Goal: Find specific page/section: Find specific page/section

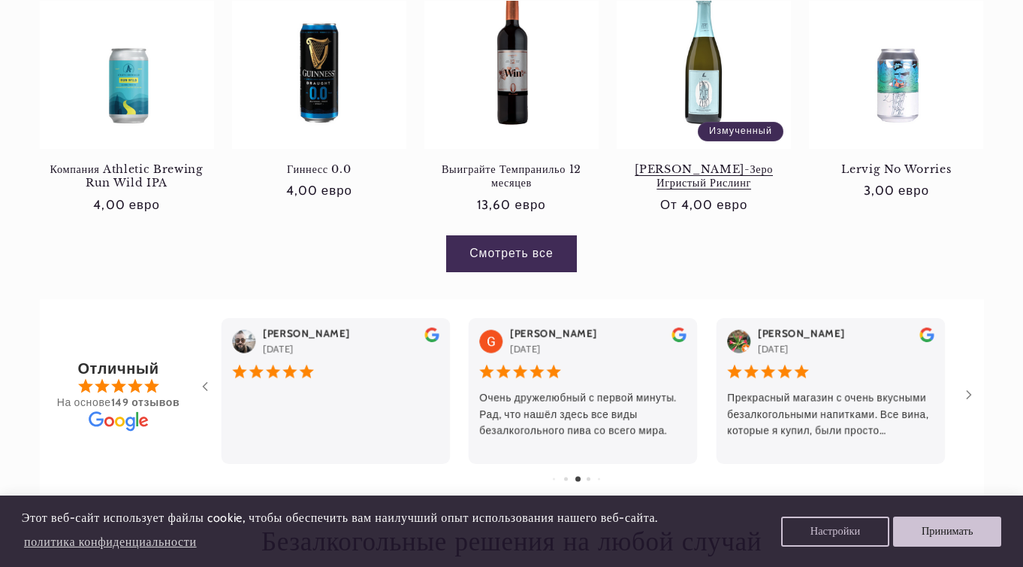
scroll to position [1069, 0]
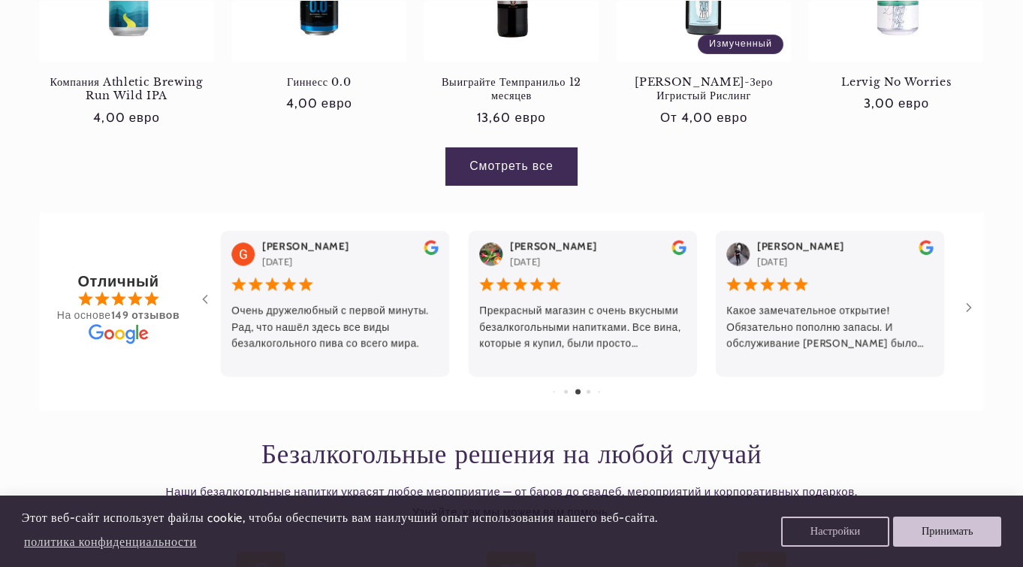
click at [535, 173] on link "Смотреть все" at bounding box center [512, 166] width 132 height 37
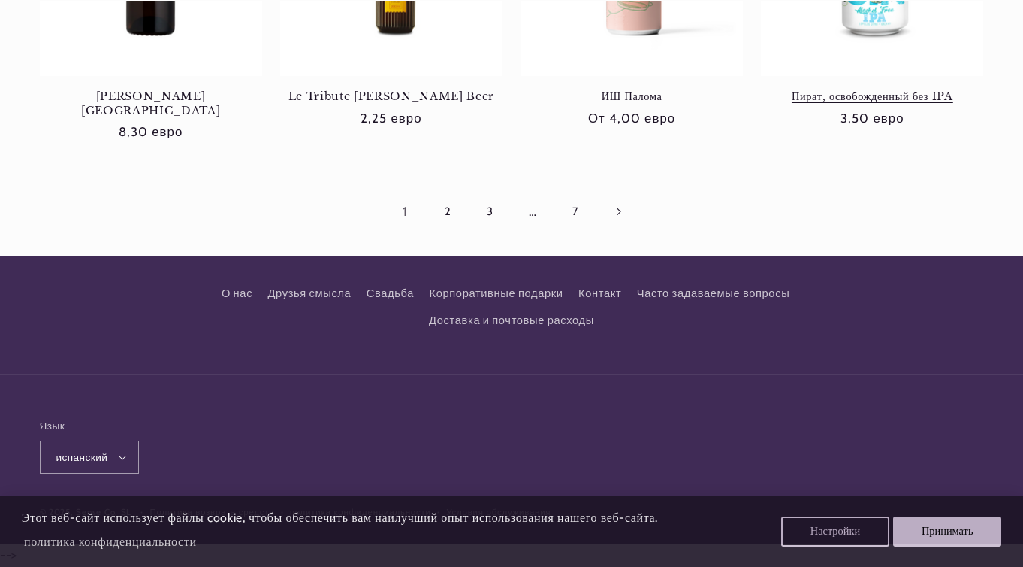
scroll to position [1574, 0]
click at [615, 294] on font "Контакт" at bounding box center [600, 293] width 43 height 14
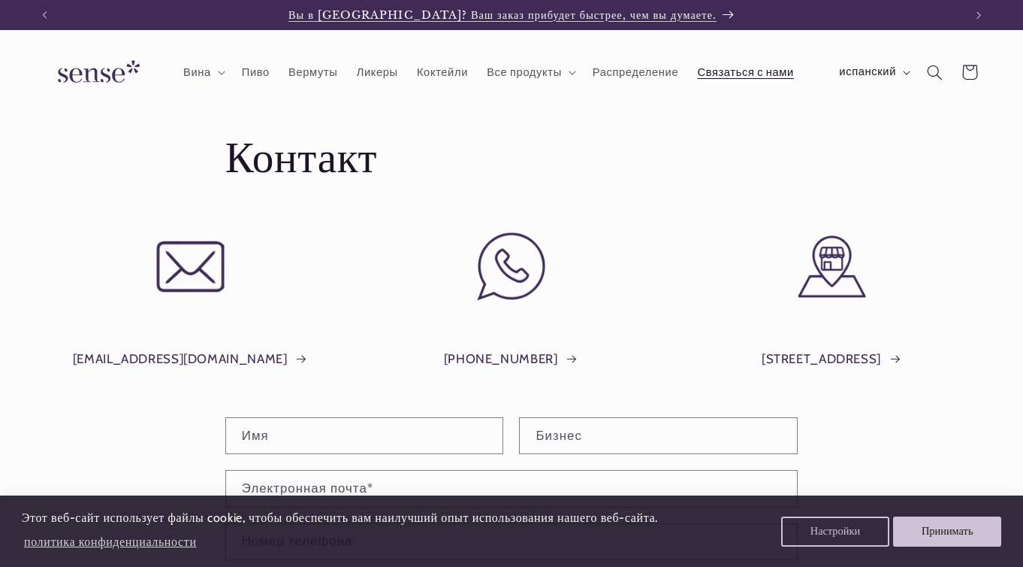
click at [668, 14] on font "Вы в [GEOGRAPHIC_DATA]? Ваш заказ прибудет быстрее, чем вы думаете." at bounding box center [503, 15] width 428 height 14
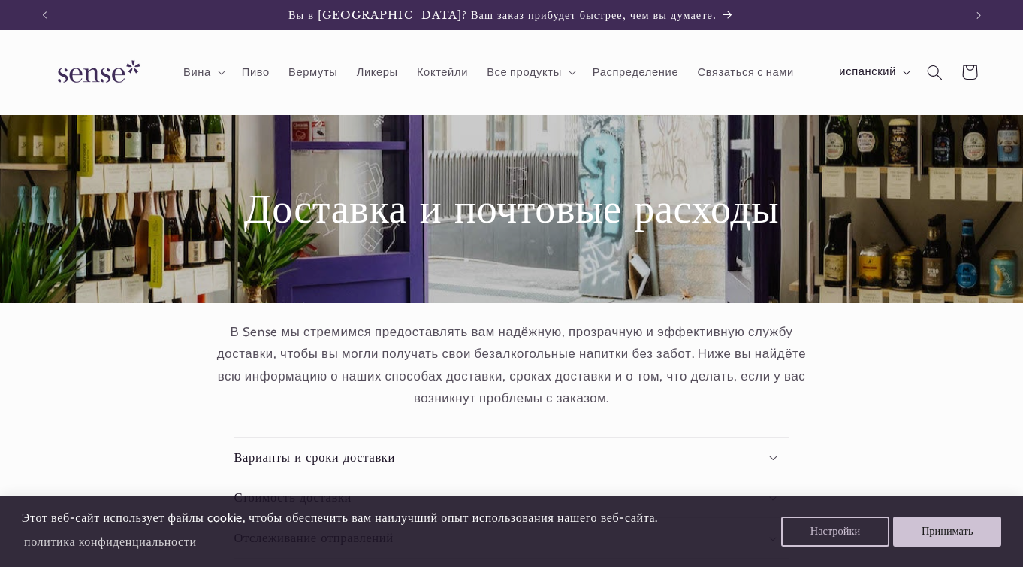
scroll to position [156, 0]
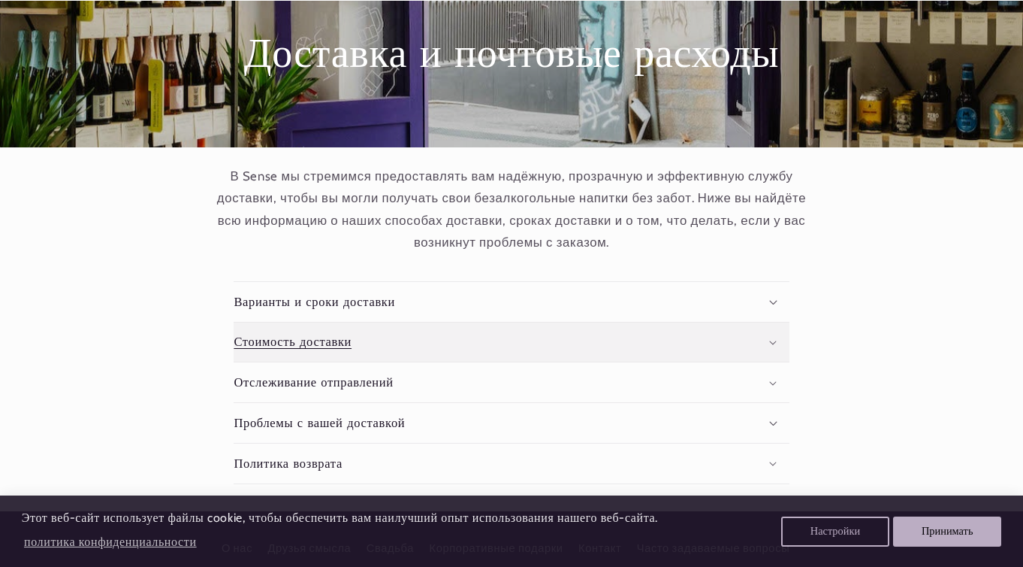
click at [391, 360] on summary "Стоимость доставки" at bounding box center [511, 342] width 555 height 40
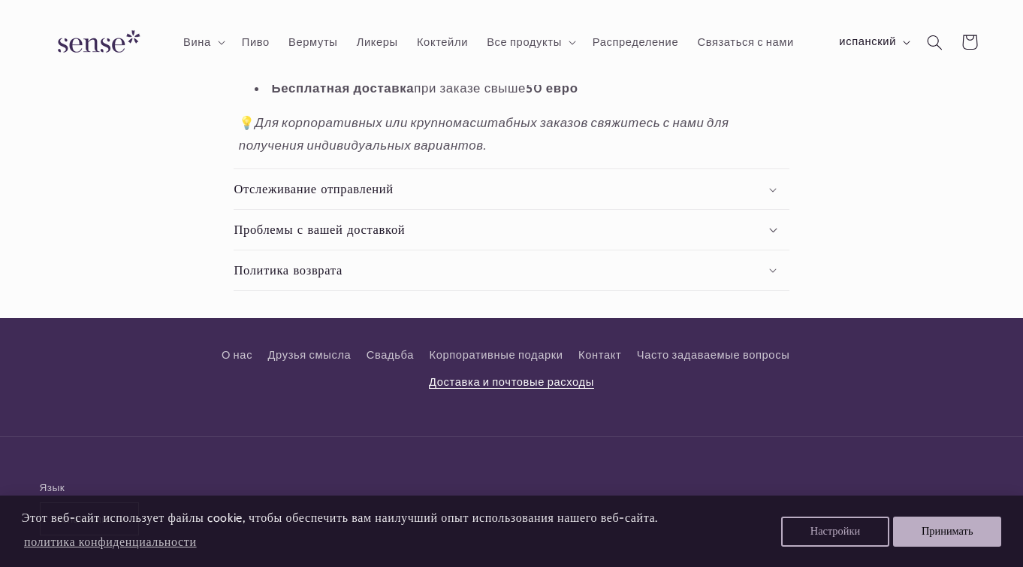
scroll to position [0, 0]
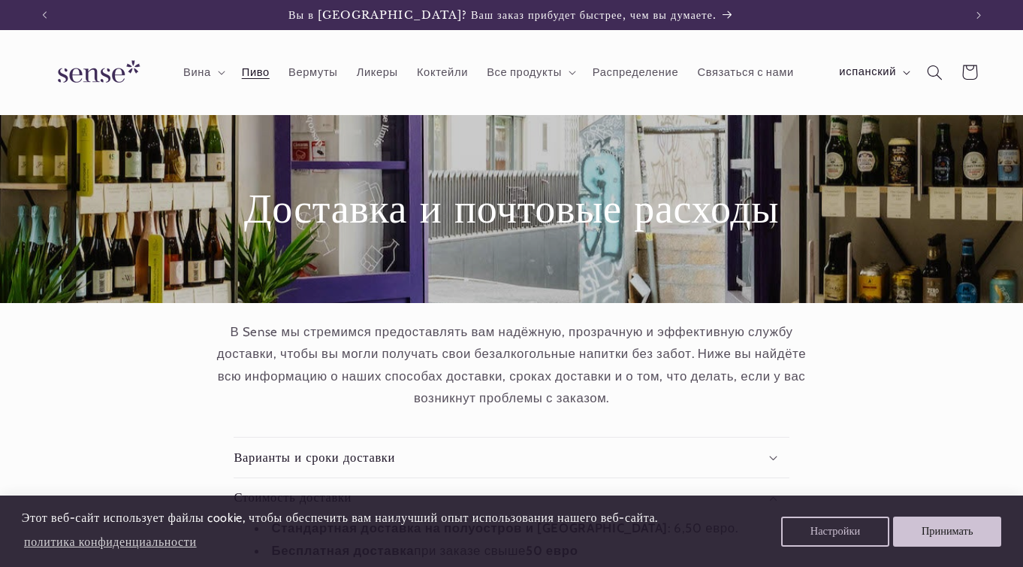
click at [261, 67] on font "Пиво" at bounding box center [256, 72] width 28 height 14
